Goal: Task Accomplishment & Management: Manage account settings

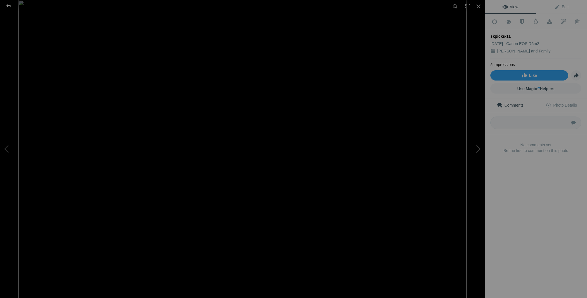
click at [8, 4] on div at bounding box center [8, 5] width 20 height 11
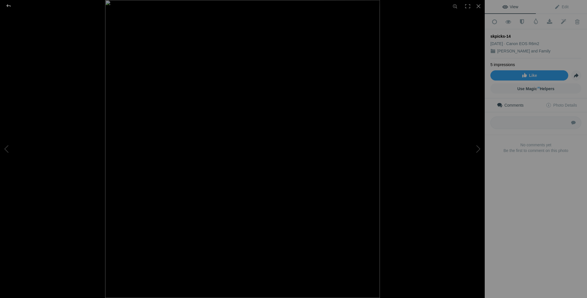
click at [9, 5] on div at bounding box center [8, 5] width 20 height 11
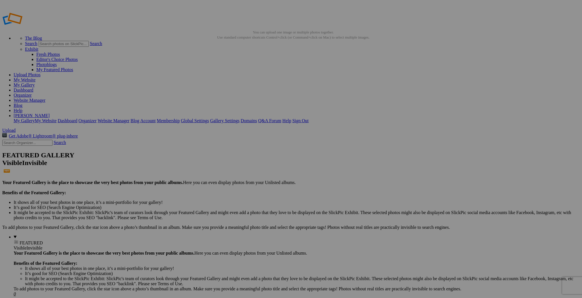
click at [214, 230] on img at bounding box center [208, 229] width 43 height 28
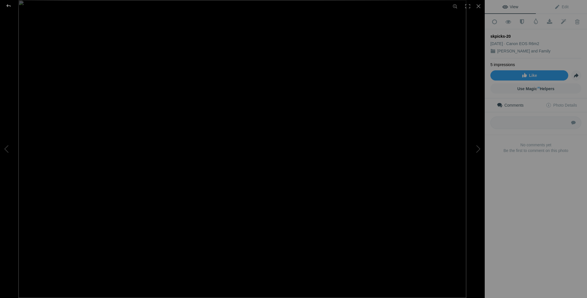
click at [8, 5] on div at bounding box center [8, 5] width 20 height 11
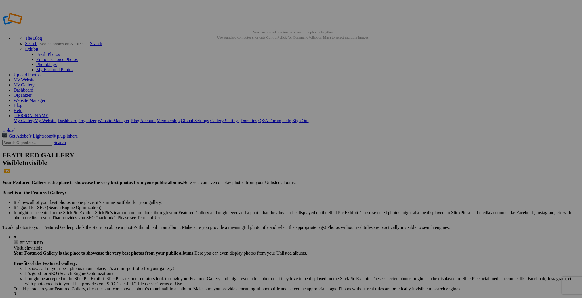
click at [310, 234] on img at bounding box center [309, 229] width 43 height 28
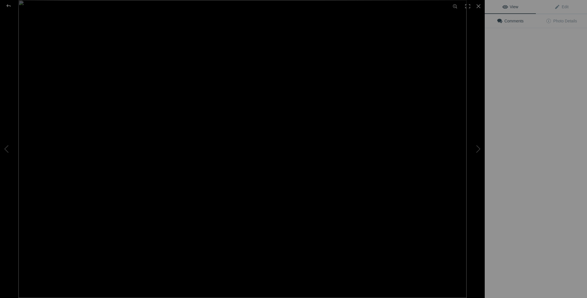
click at [107, 227] on img at bounding box center [242, 149] width 448 height 298
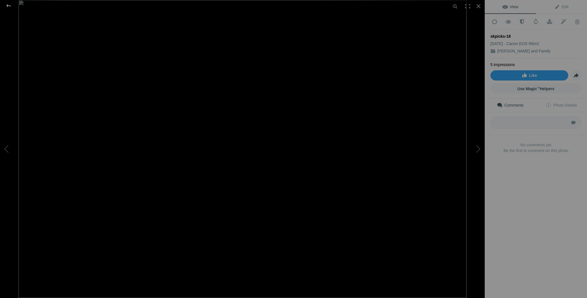
click at [8, 6] on div at bounding box center [8, 5] width 20 height 11
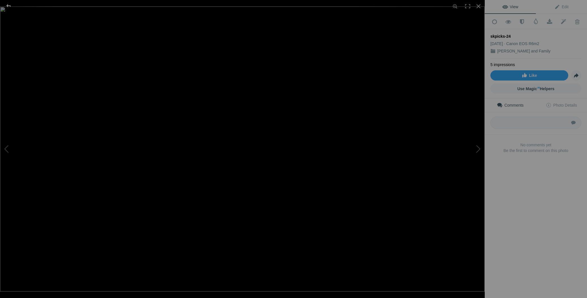
click at [10, 5] on div at bounding box center [8, 5] width 20 height 11
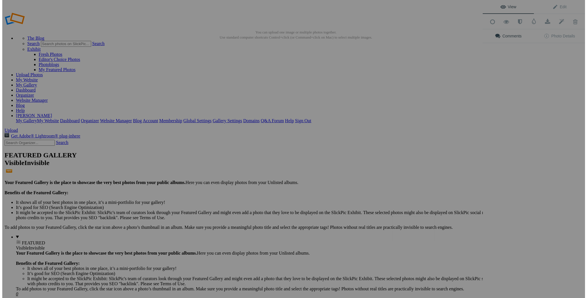
click at [423, 233] on img at bounding box center [411, 229] width 43 height 25
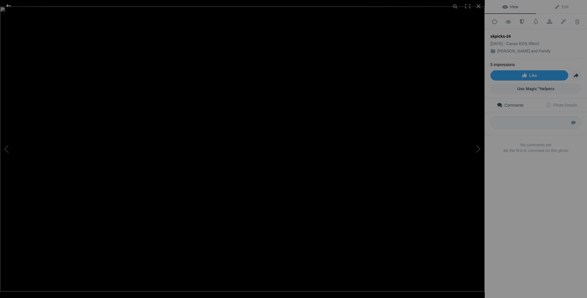
click at [7, 4] on div at bounding box center [8, 5] width 20 height 11
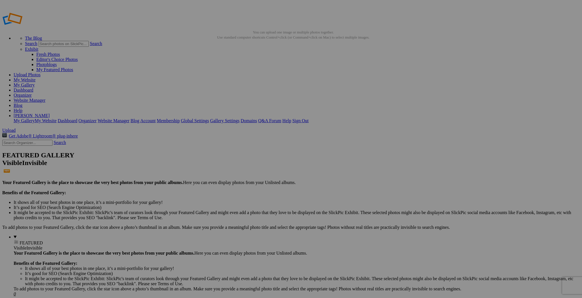
click at [254, 185] on span "Yes" at bounding box center [250, 186] width 7 height 5
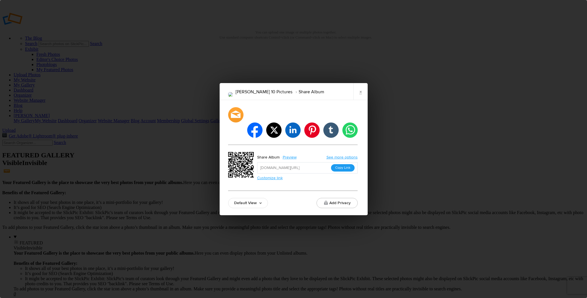
click at [341, 164] on button "Copy Link" at bounding box center [343, 167] width 24 height 7
